Goal: Navigation & Orientation: Find specific page/section

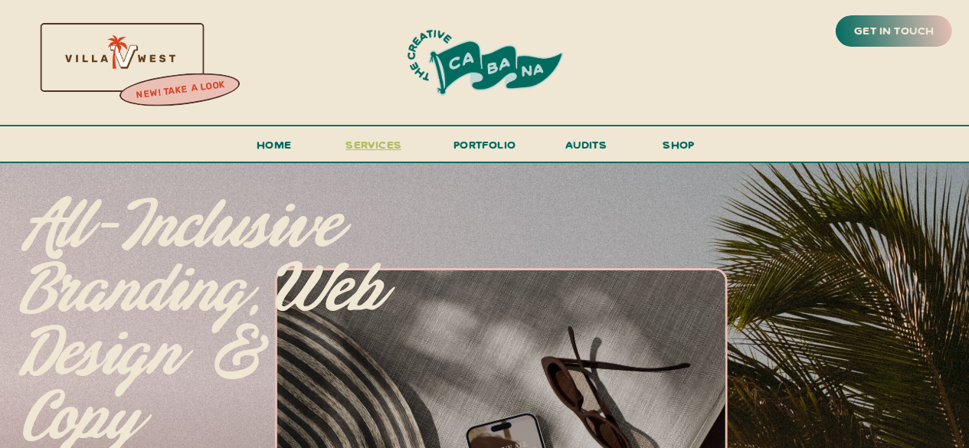
click at [386, 149] on span "services" at bounding box center [373, 144] width 56 height 15
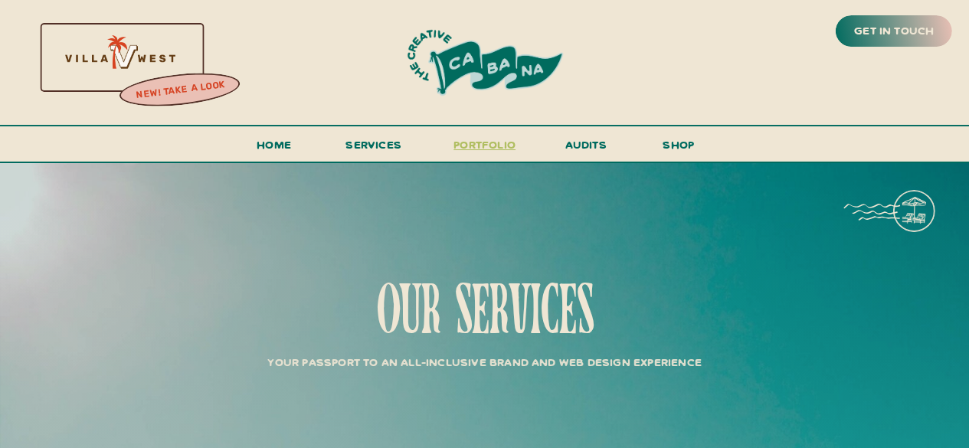
click at [479, 143] on h3 "portfolio" at bounding box center [485, 149] width 72 height 28
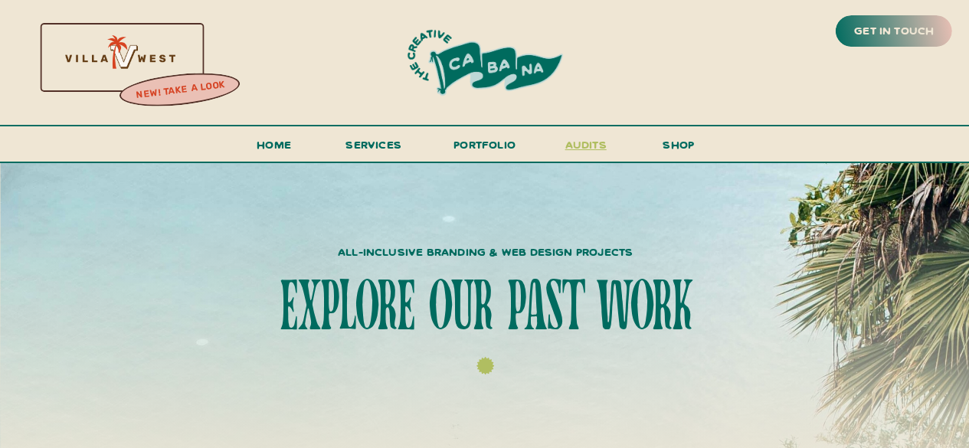
click at [587, 145] on h3 "audits" at bounding box center [586, 148] width 46 height 27
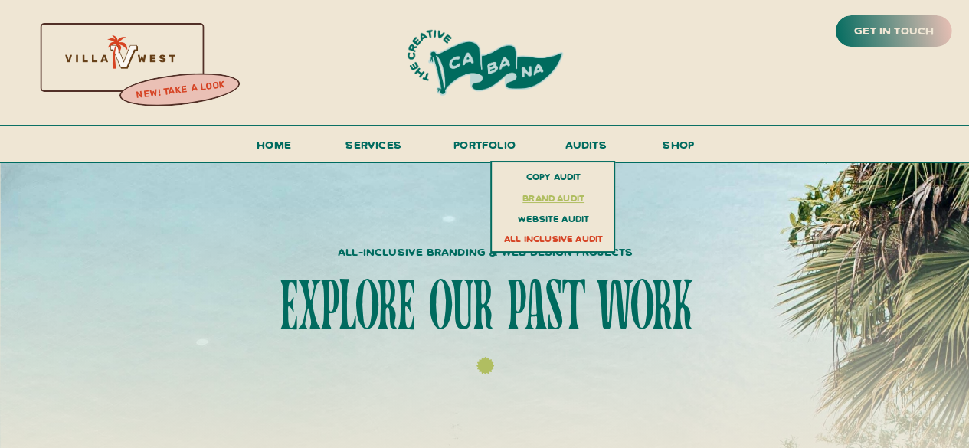
click at [576, 199] on h3 "brand audit" at bounding box center [554, 198] width 112 height 18
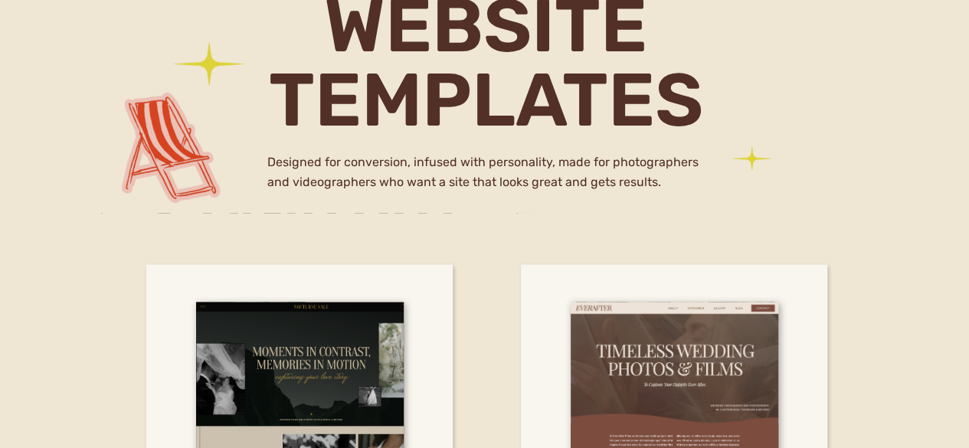
scroll to position [1244, 0]
